Goal: Transaction & Acquisition: Purchase product/service

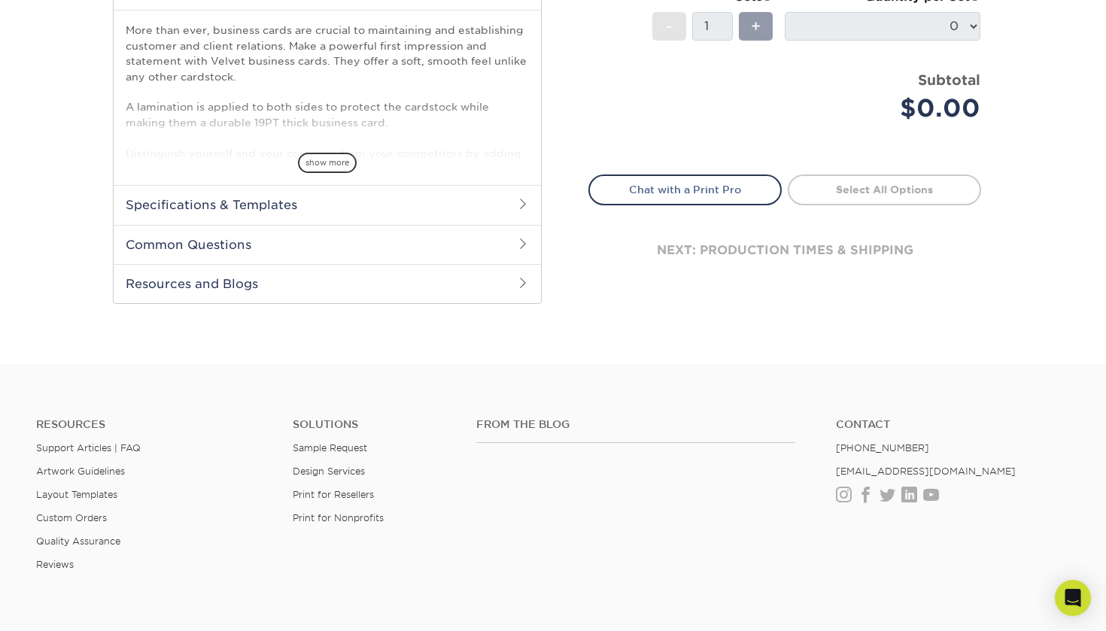
scroll to position [488, 0]
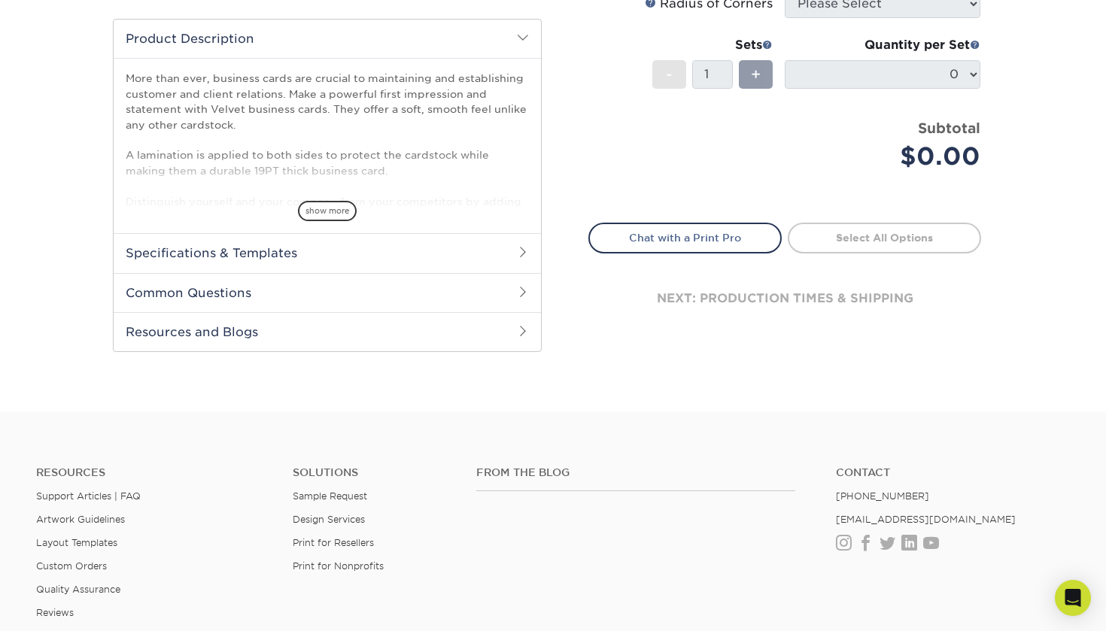
click at [530, 254] on h2 "Specifications & Templates" at bounding box center [327, 252] width 427 height 39
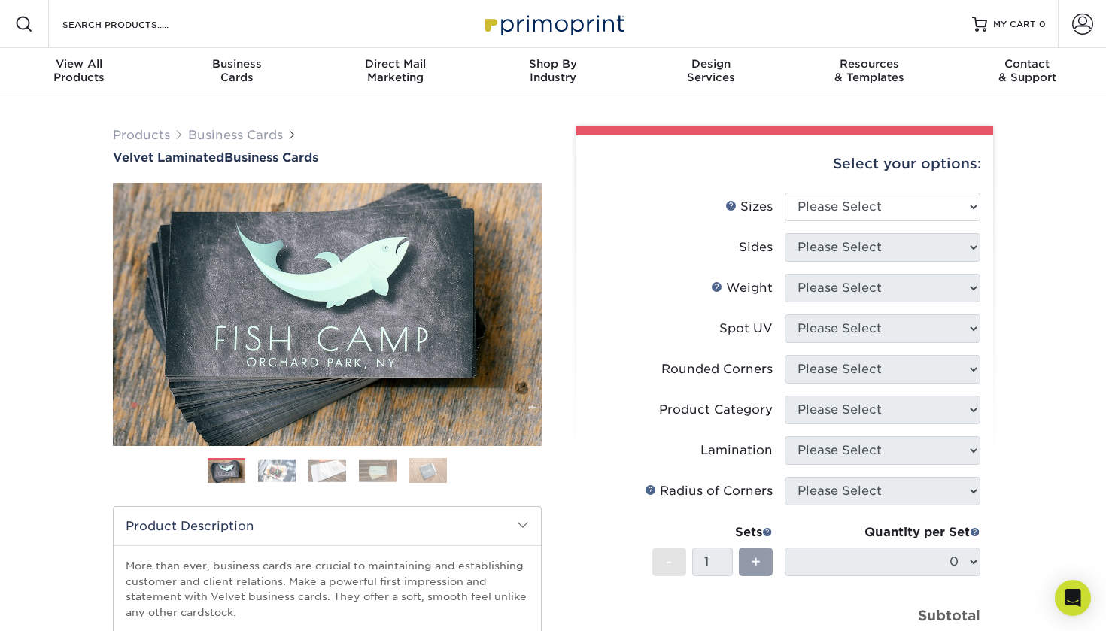
scroll to position [0, 0]
click at [226, 65] on span "Business" at bounding box center [237, 64] width 158 height 14
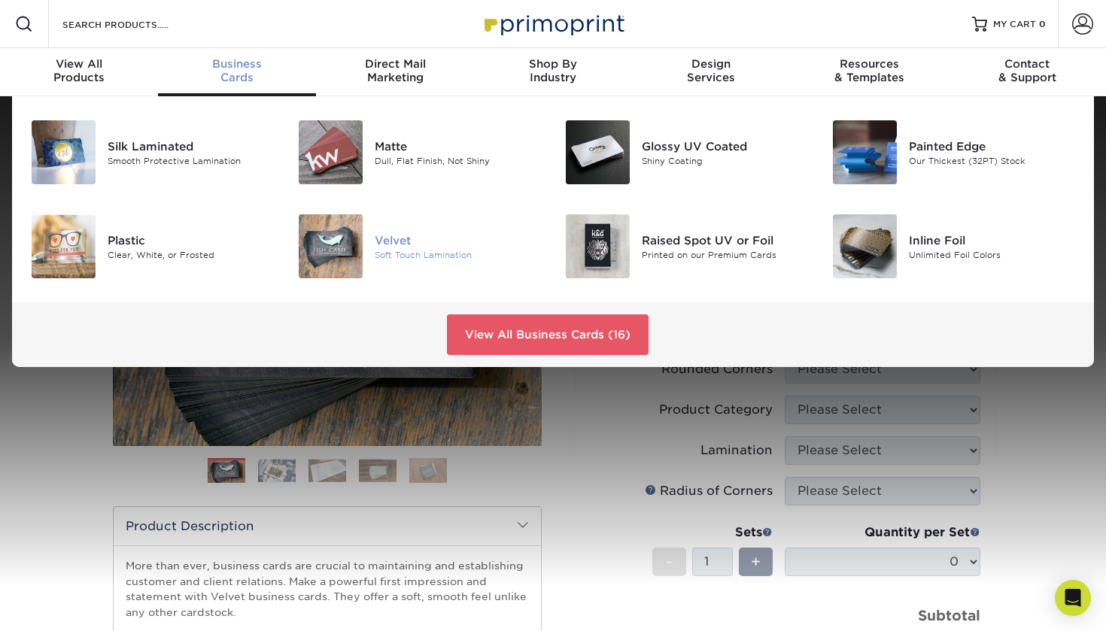
click at [387, 250] on div "Soft Touch Lamination" at bounding box center [458, 254] width 167 height 13
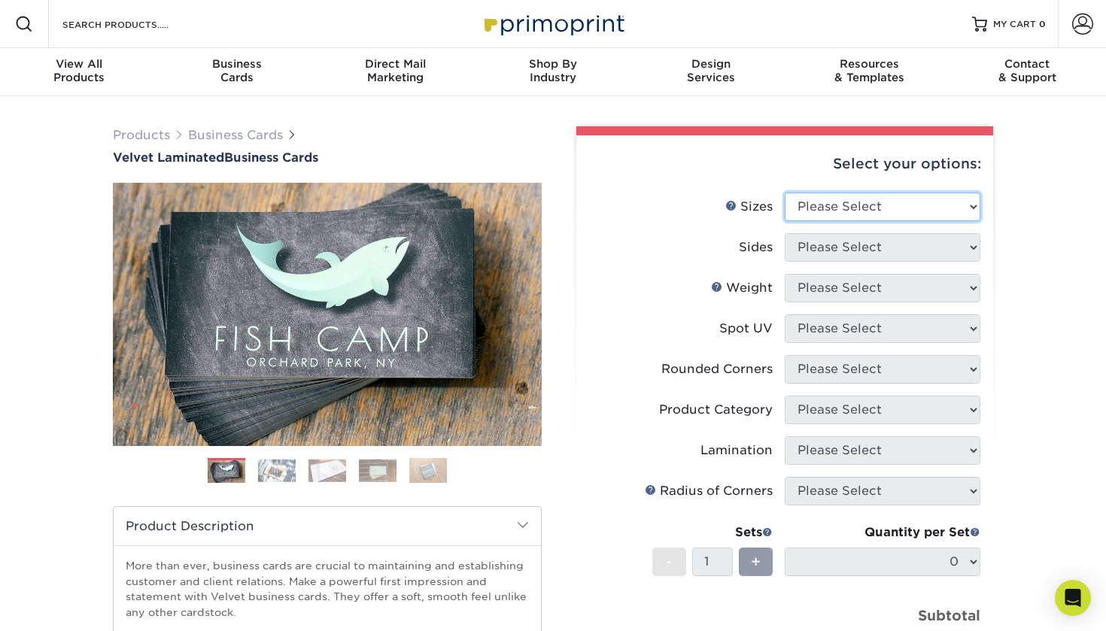
select select "2.00x3.50"
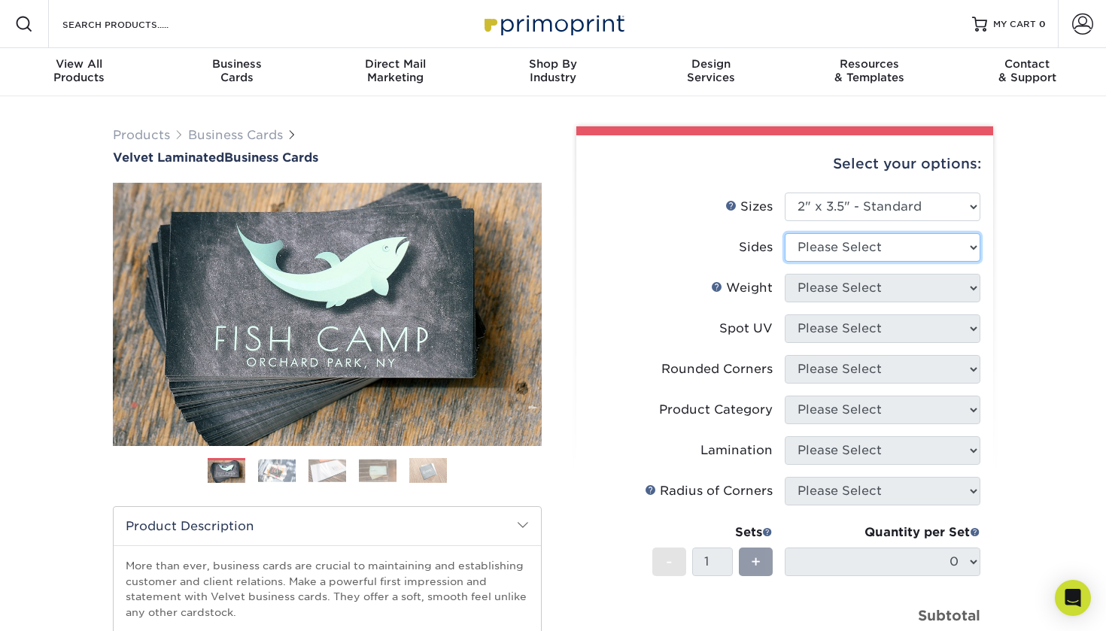
select select "13abbda7-1d64-4f25-8bb2-c179b224825d"
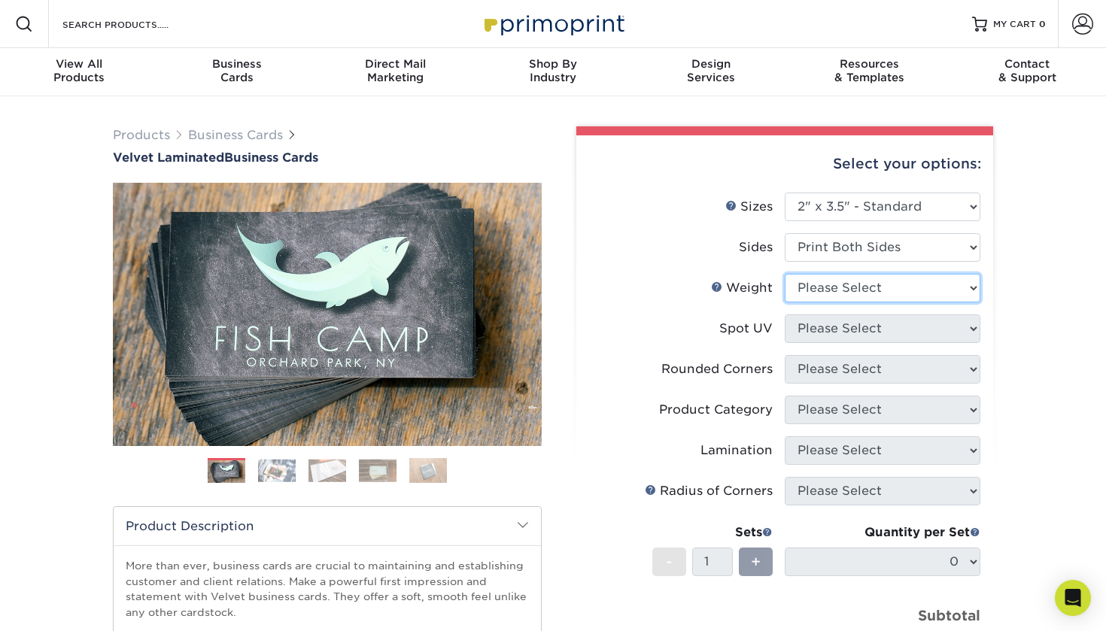
select select "16PT"
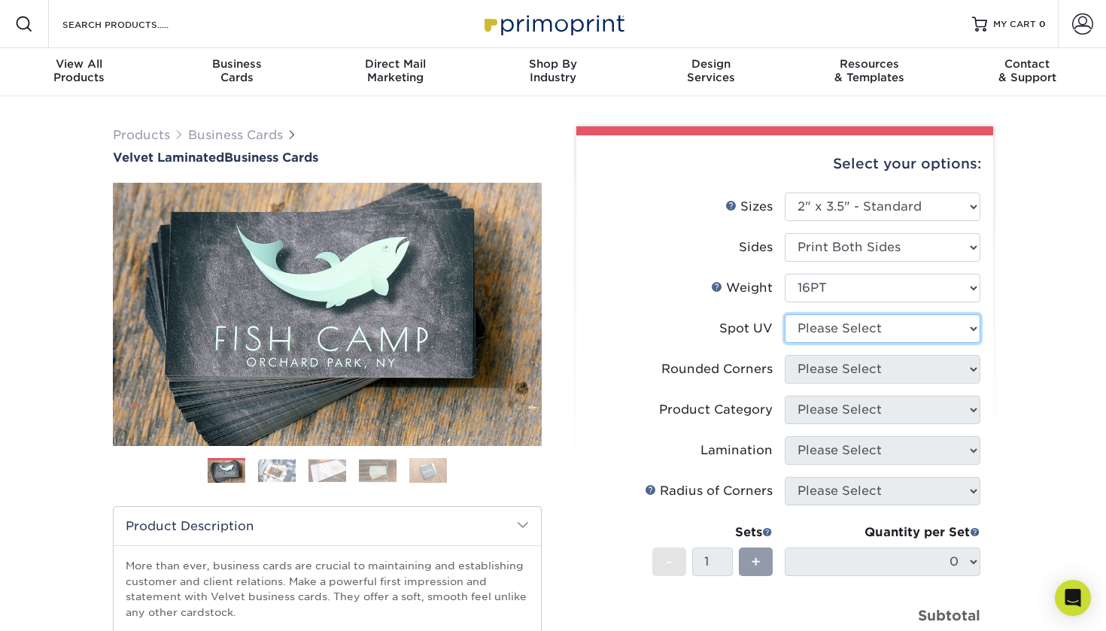
select select "0"
select select "7672df9e-0e0a-464d-8e1f-920c575e4da3"
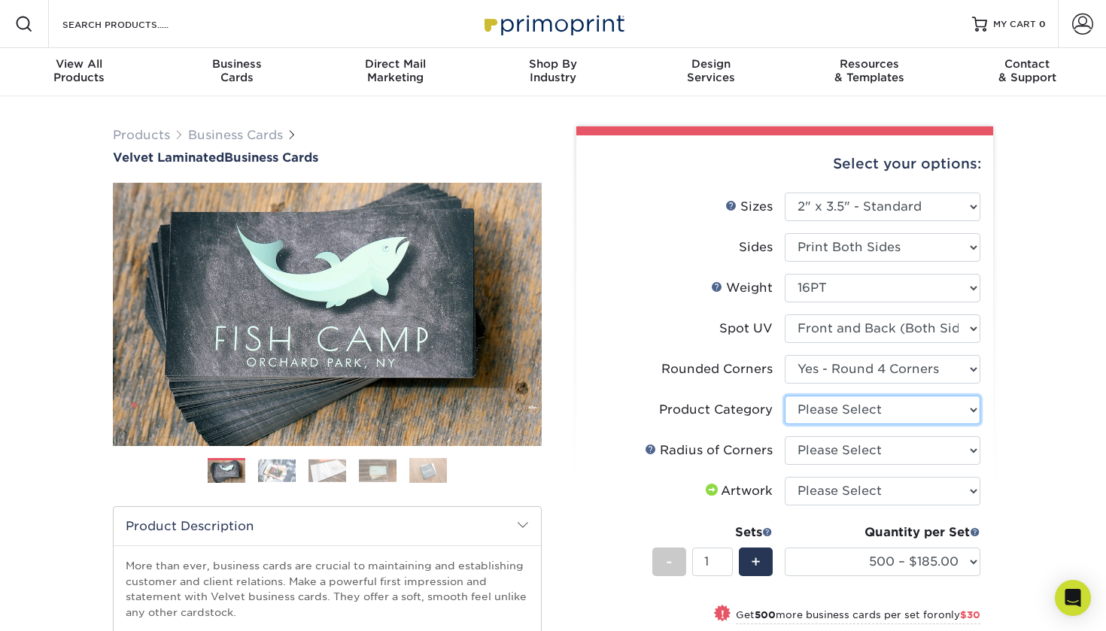
select select "3b5148f1-0588-4f88-a218-97bcfdce65c1"
select select "589680c7-ee9a-431b-9d12-d7aeb1386a97"
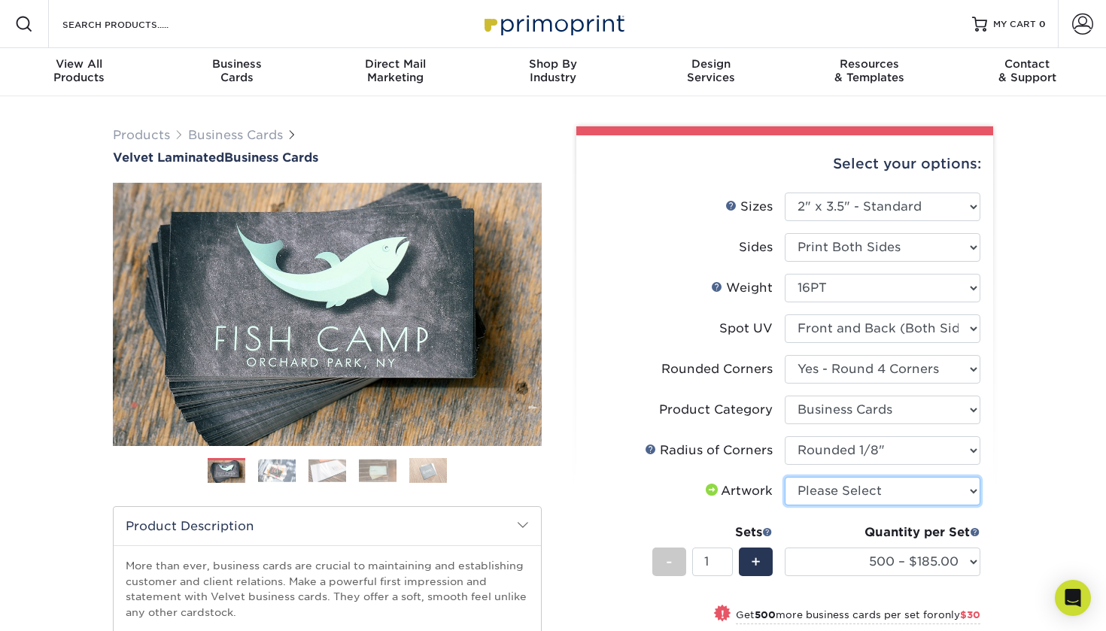
select select "design"
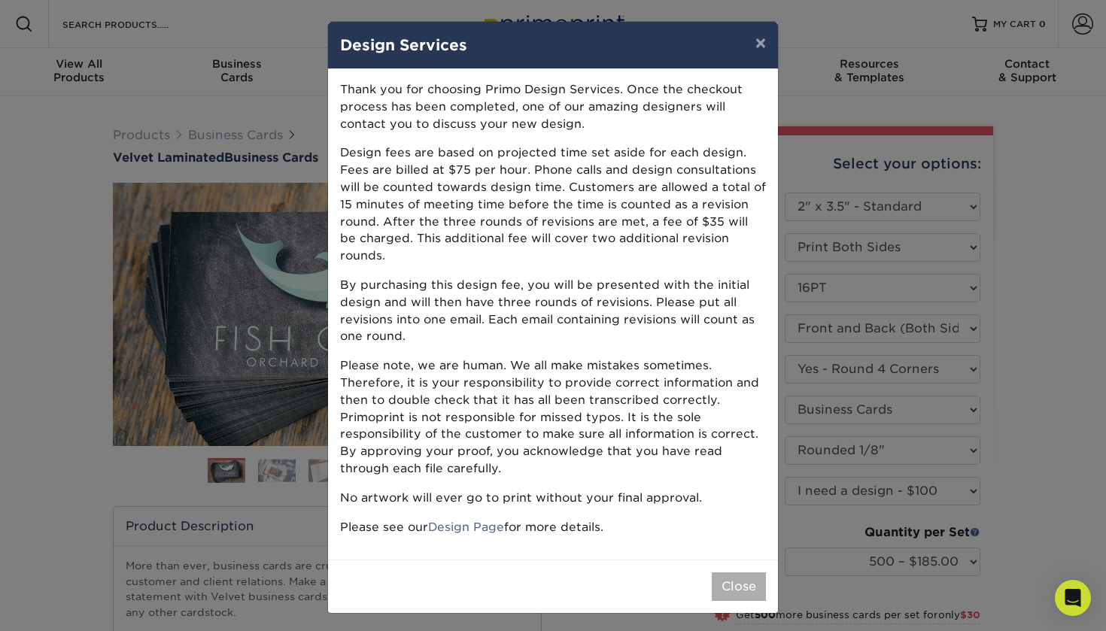
click at [743, 573] on button "Close" at bounding box center [739, 587] width 54 height 29
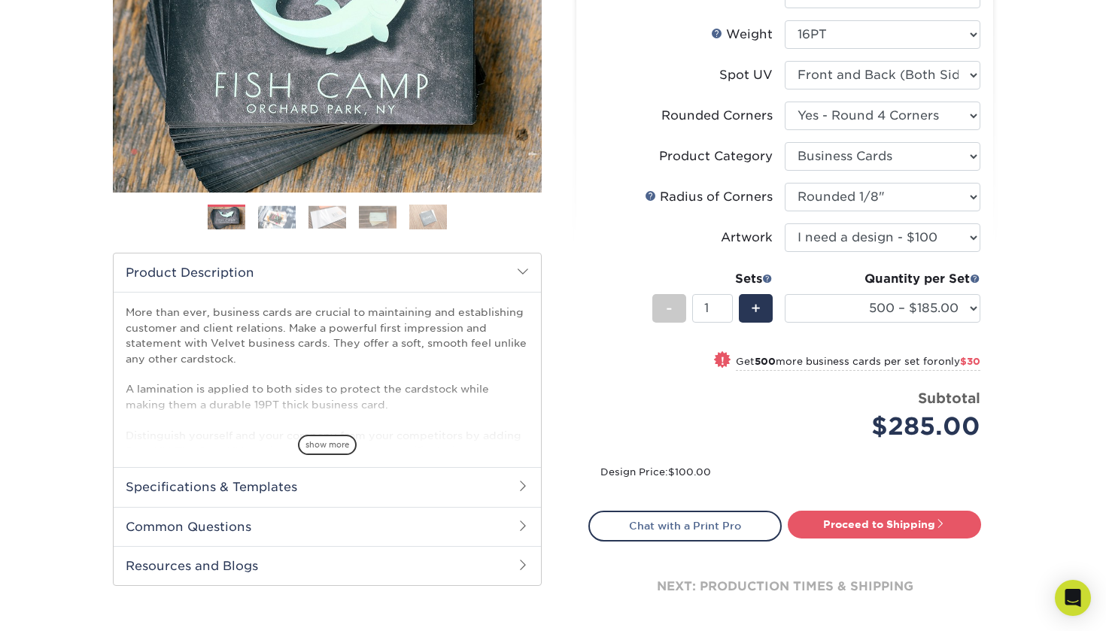
scroll to position [261, 0]
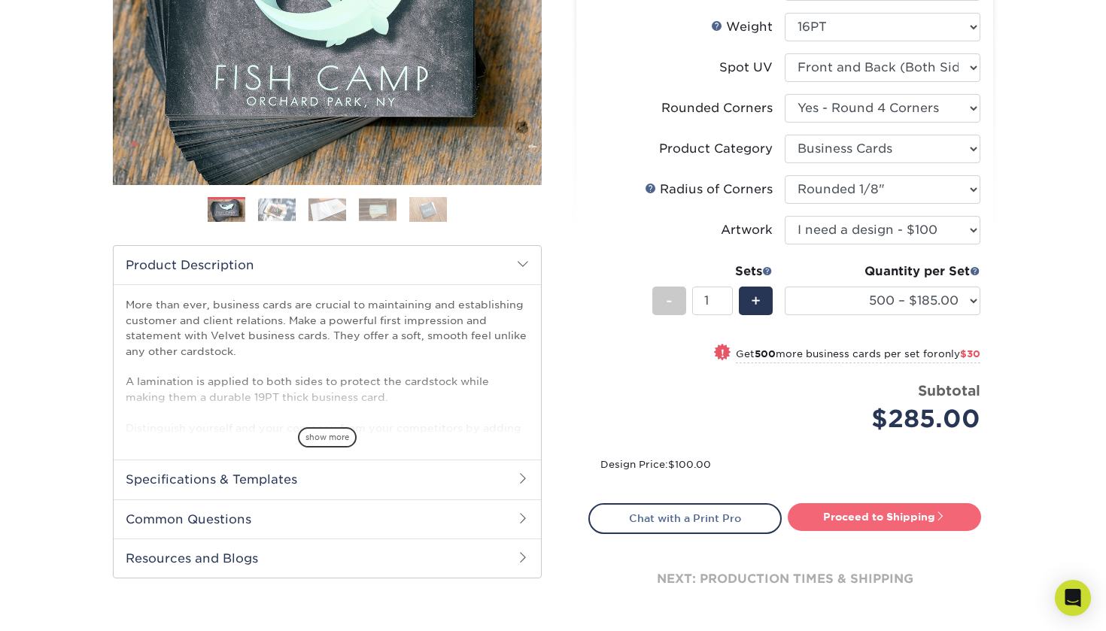
click at [837, 513] on link "Proceed to Shipping" at bounding box center [884, 516] width 193 height 27
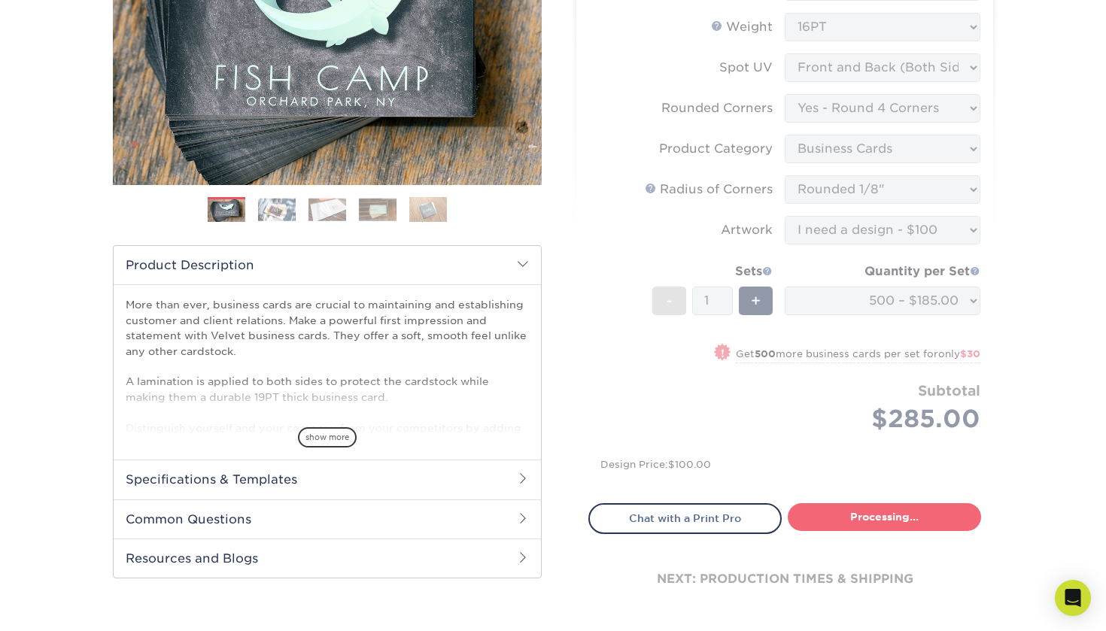
type input "Set 1"
select select "324fe1f0-70d0-4914-adf4-8f61103db615"
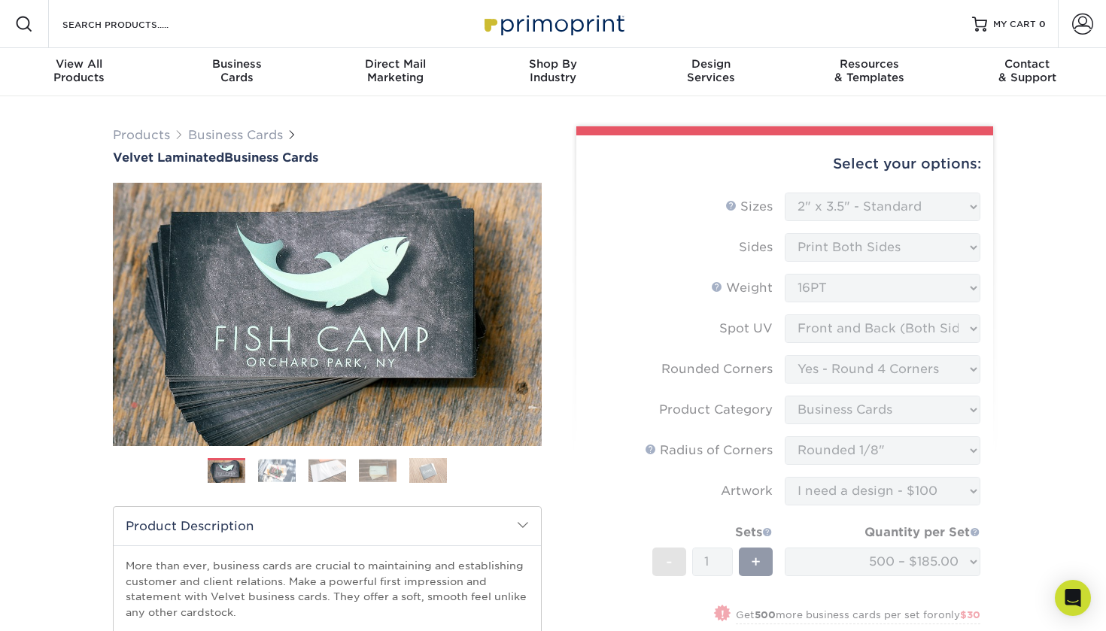
scroll to position [0, 0]
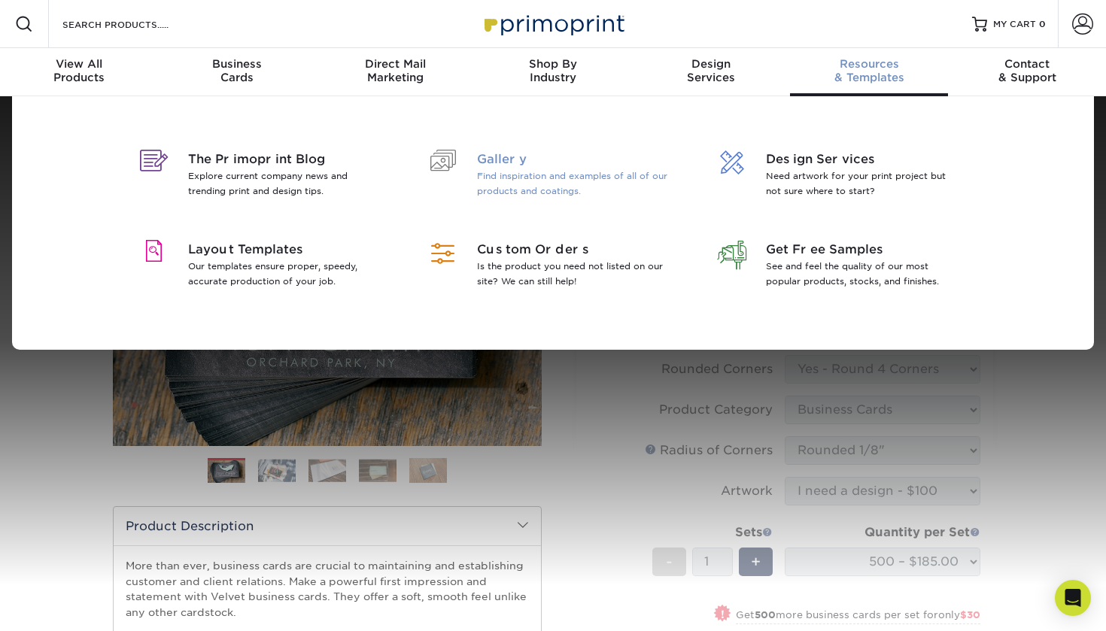
click at [509, 180] on p "Find inspiration and examples of all of our products and coatings." at bounding box center [574, 184] width 195 height 30
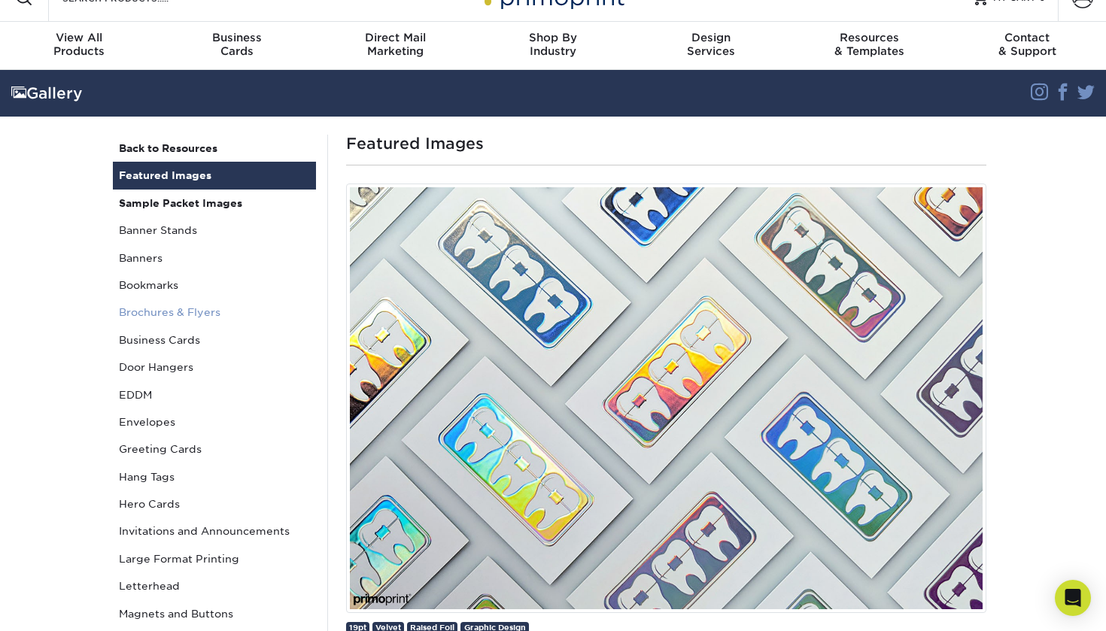
scroll to position [29, 0]
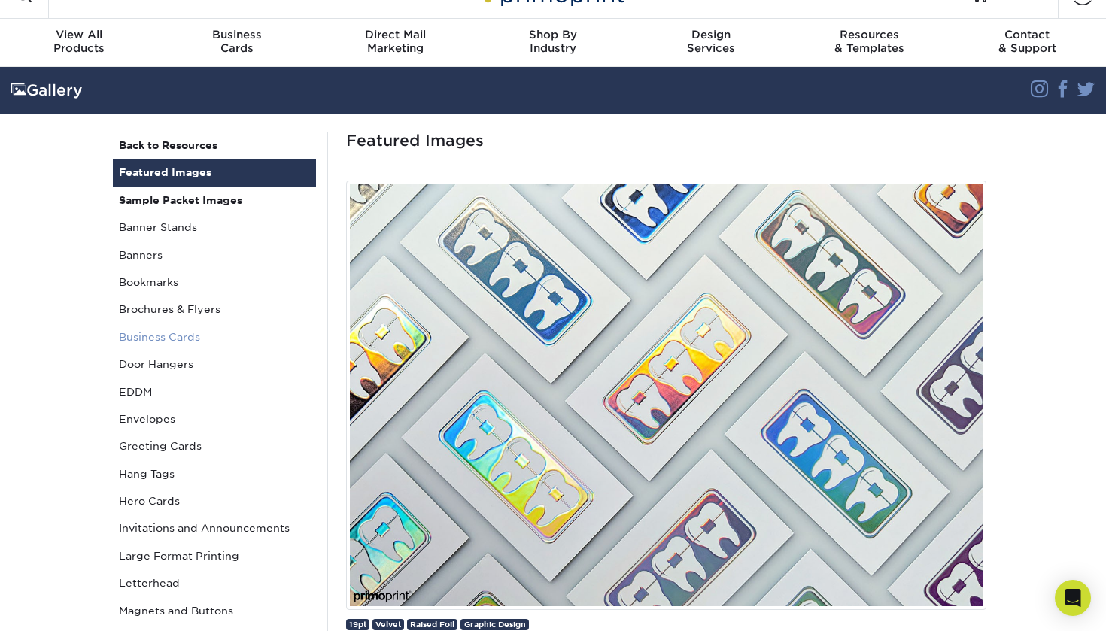
click at [187, 335] on link "Business Cards" at bounding box center [214, 337] width 203 height 27
